Goal: Information Seeking & Learning: Check status

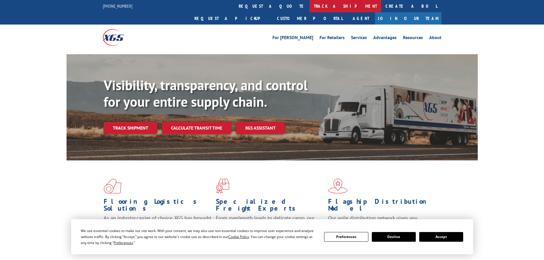
click at [310, 3] on link "track a shipment" at bounding box center [346, 6] width 72 height 12
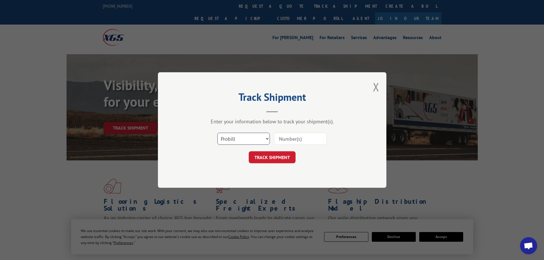
click at [265, 139] on select "Select category... Probill BOL PO" at bounding box center [243, 139] width 53 height 12
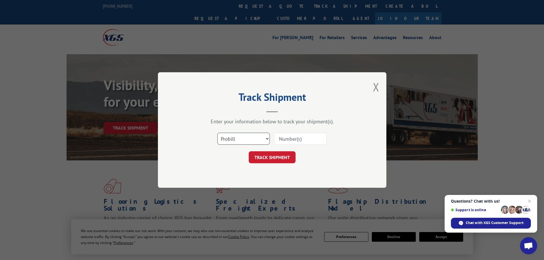
select select "po"
click at [217, 133] on select "Select category... Probill BOL PO" at bounding box center [243, 139] width 53 height 12
paste input "23517933"
type input "23517933"
click at [275, 159] on button "TRACK SHIPMENT" at bounding box center [272, 157] width 47 height 12
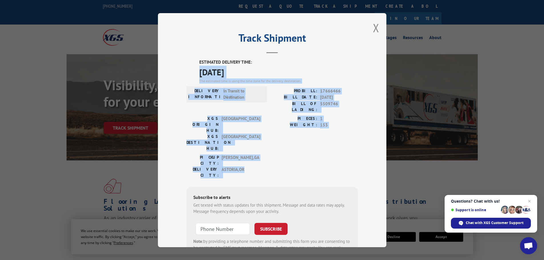
drag, startPoint x: 198, startPoint y: 70, endPoint x: 327, endPoint y: 141, distance: 147.6
click at [327, 141] on div "ESTIMATED DELIVERY TIME: [DATE] The estimated time is using the time zone for t…" at bounding box center [272, 161] width 171 height 205
drag, startPoint x: 209, startPoint y: 94, endPoint x: 373, endPoint y: 30, distance: 175.5
click at [373, 30] on button "Close modal" at bounding box center [376, 27] width 6 height 15
